Goal: Information Seeking & Learning: Learn about a topic

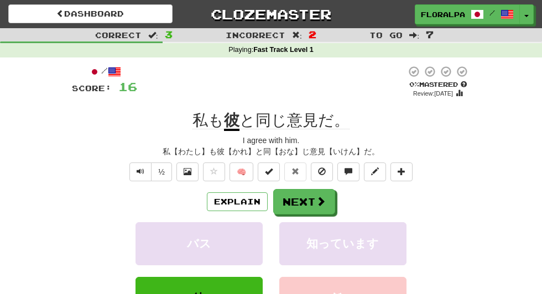
scroll to position [50, 0]
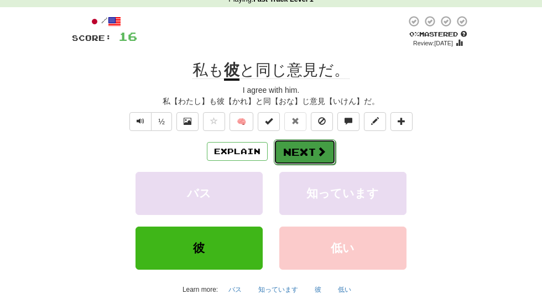
click at [325, 154] on span at bounding box center [321, 152] width 10 height 10
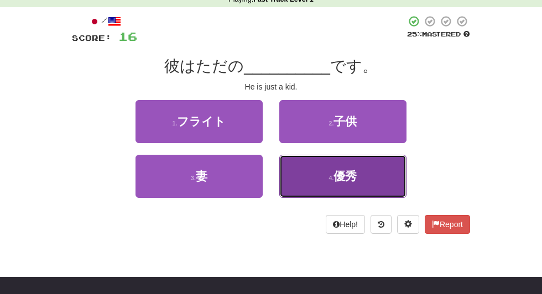
click at [315, 172] on button "4 . 優秀" at bounding box center [342, 176] width 127 height 43
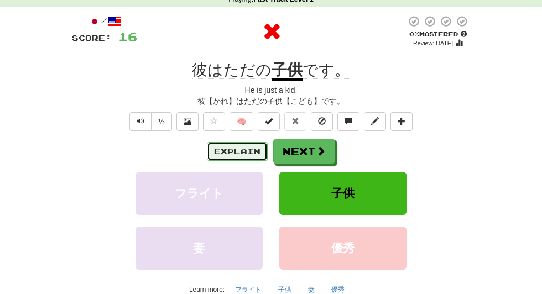
click at [219, 151] on button "Explain" at bounding box center [237, 151] width 61 height 19
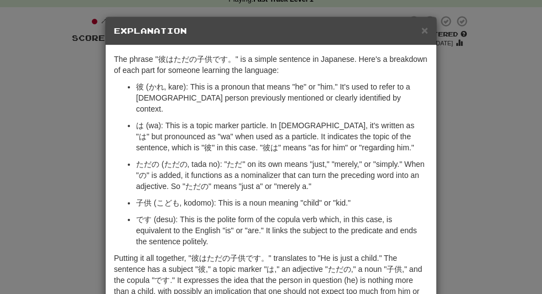
click at [401, 53] on div "The phrase "彼はただの子供です。" is a simple sentence in Japanese. Here's a breakdown of…" at bounding box center [271, 183] width 331 height 276
click at [426, 32] on span "×" at bounding box center [424, 30] width 7 height 13
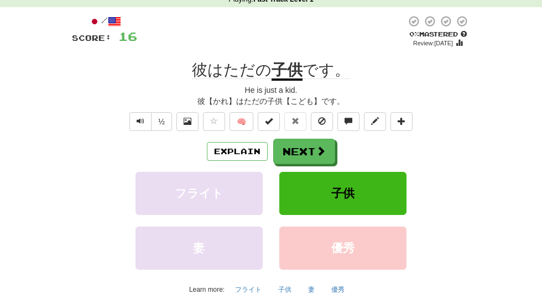
click at [299, 171] on div "Explain Next フライト 子供 妻 優秀 Learn more: フライト 子供 妻 優秀" at bounding box center [271, 218] width 398 height 159
click at [311, 153] on button "Next" at bounding box center [305, 151] width 62 height 25
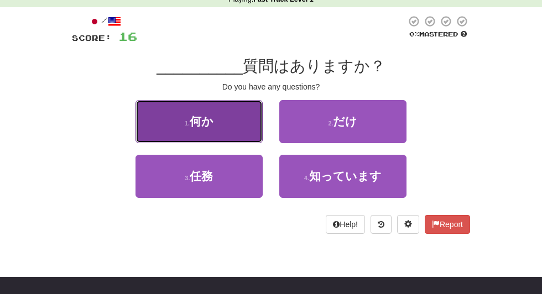
click at [224, 122] on button "1 . 何か" at bounding box center [198, 121] width 127 height 43
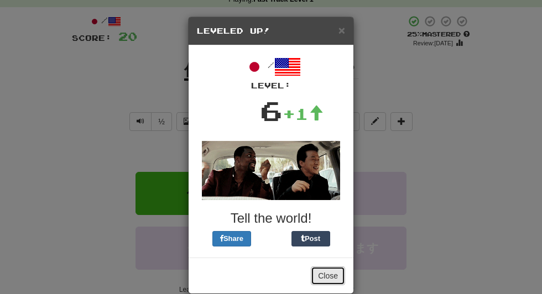
click at [332, 278] on button "Close" at bounding box center [328, 276] width 34 height 19
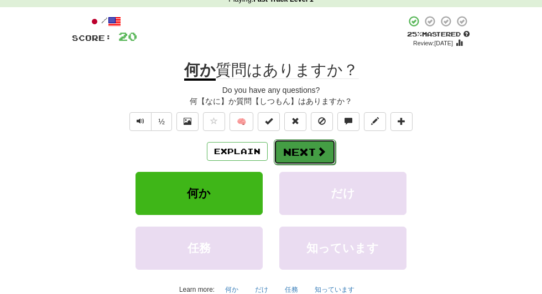
click at [326, 157] on button "Next" at bounding box center [305, 151] width 62 height 25
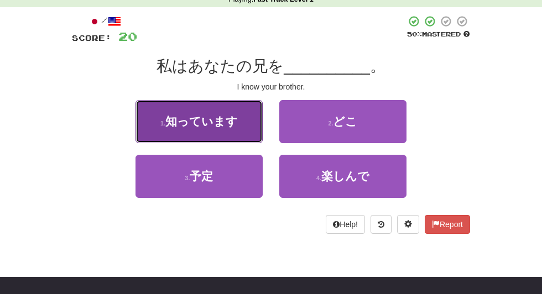
click at [168, 121] on span "知っています" at bounding box center [201, 121] width 72 height 13
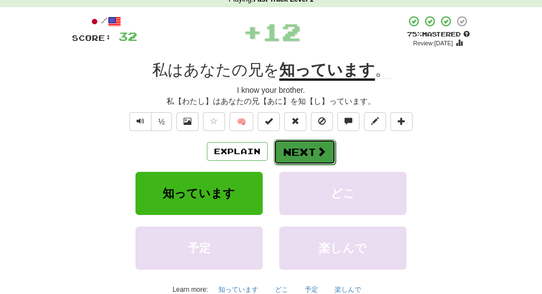
click at [300, 152] on button "Next" at bounding box center [305, 151] width 62 height 25
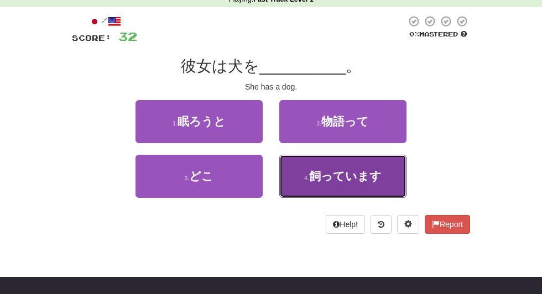
click at [357, 170] on span "飼っています" at bounding box center [345, 176] width 72 height 13
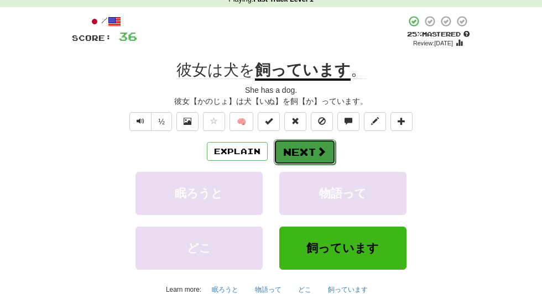
click at [304, 151] on button "Next" at bounding box center [305, 151] width 62 height 25
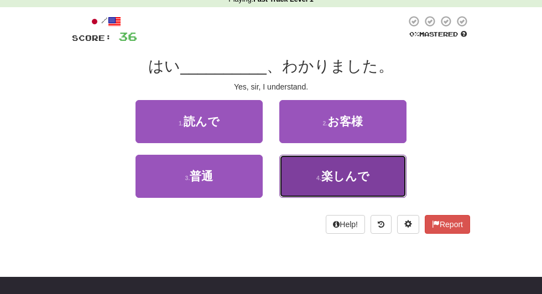
click at [337, 155] on button "4 . 楽しんで" at bounding box center [342, 176] width 127 height 43
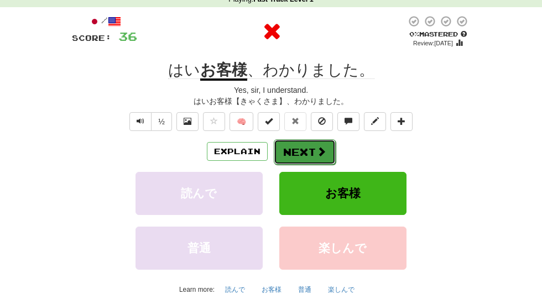
click at [331, 143] on button "Next" at bounding box center [305, 151] width 62 height 25
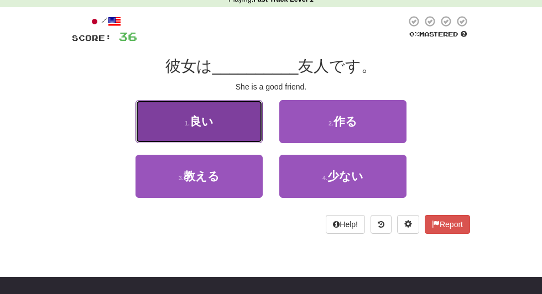
click at [190, 119] on span "良い" at bounding box center [202, 121] width 24 height 13
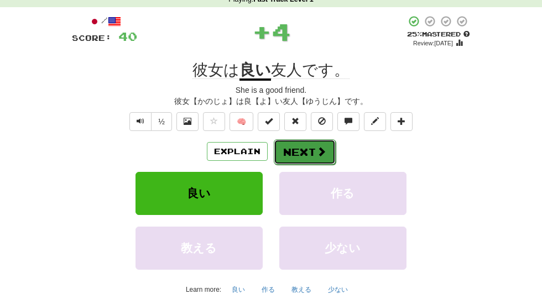
click at [305, 151] on button "Next" at bounding box center [305, 151] width 62 height 25
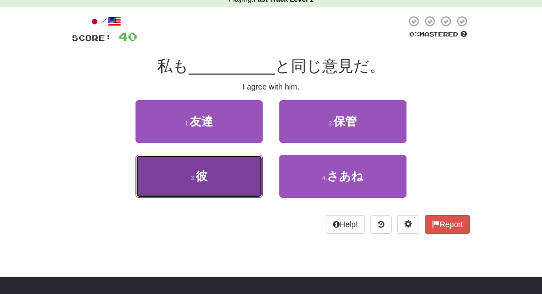
click at [226, 173] on button "3 . 彼" at bounding box center [198, 176] width 127 height 43
